Goal: Find contact information: Find contact information

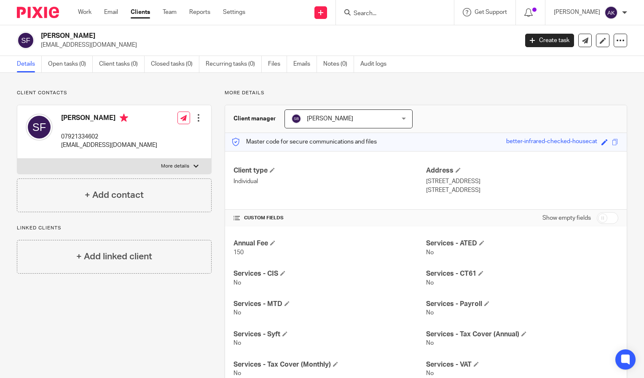
click at [391, 11] on input "Search" at bounding box center [391, 14] width 76 height 8
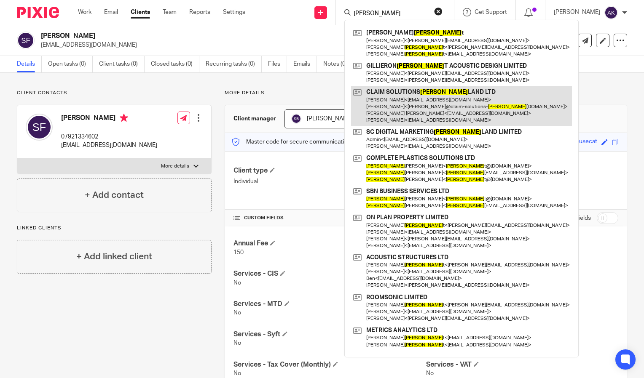
type input "[PERSON_NAME]"
click at [438, 100] on link at bounding box center [461, 106] width 221 height 40
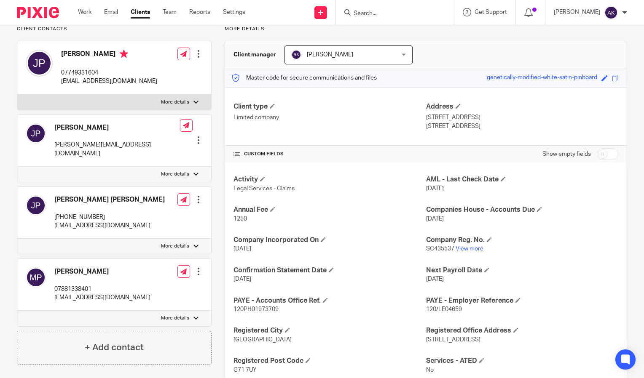
scroll to position [64, 0]
drag, startPoint x: 167, startPoint y: 148, endPoint x: 50, endPoint y: 144, distance: 117.6
click at [50, 144] on div "John Pearson j.pearson@claim-solutions-scotland.co.uk Edit contact Create clien…" at bounding box center [114, 141] width 194 height 52
drag, startPoint x: 50, startPoint y: 144, endPoint x: 69, endPoint y: 147, distance: 19.6
click at [69, 147] on p "j.pearson@claim-solutions-scotland.co.uk" at bounding box center [117, 148] width 126 height 17
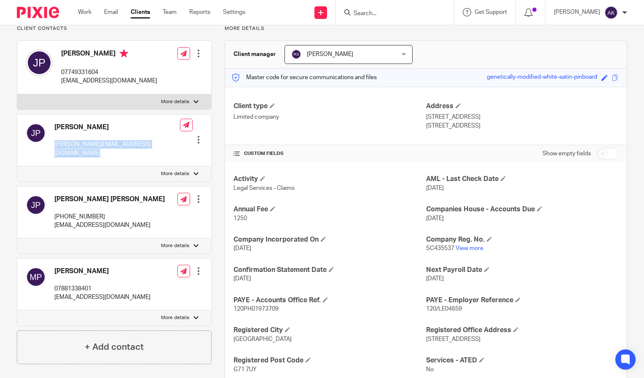
drag, startPoint x: 52, startPoint y: 144, endPoint x: 181, endPoint y: 141, distance: 129.4
click at [181, 141] on div "John Pearson j.pearson@claim-solutions-scotland.co.uk Edit contact Create clien…" at bounding box center [114, 141] width 194 height 52
drag, startPoint x: 181, startPoint y: 141, endPoint x: 140, endPoint y: 145, distance: 41.1
copy div "j.pearson@claim-solutions-scotland.co.uk"
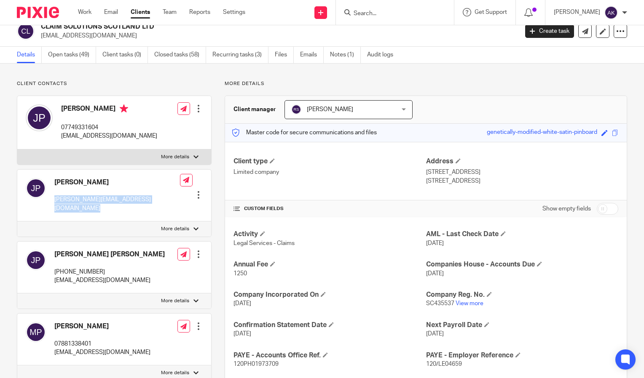
scroll to position [0, 0]
